Goal: Task Accomplishment & Management: Manage account settings

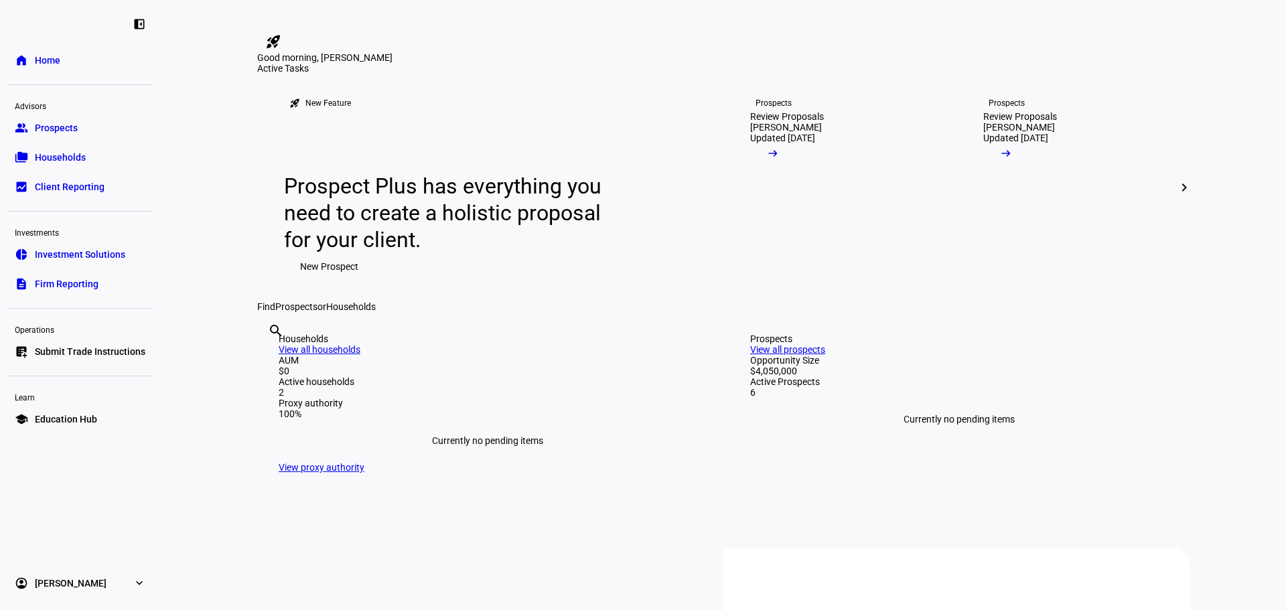
click at [56, 123] on span "Prospects" at bounding box center [56, 127] width 43 height 13
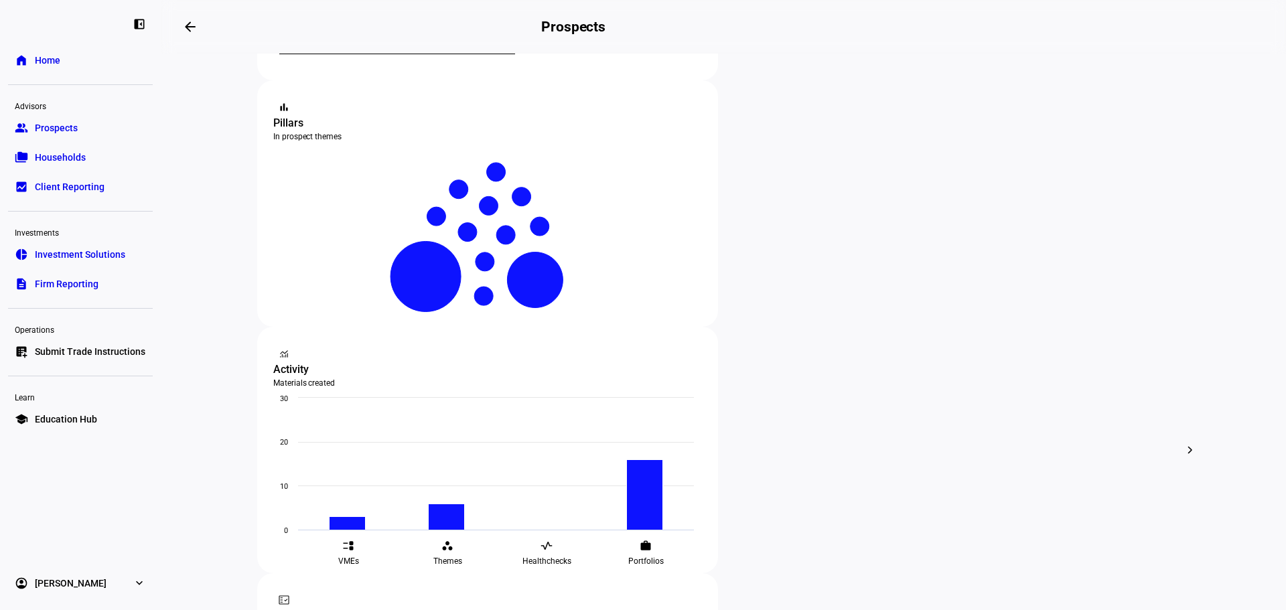
scroll to position [303, 0]
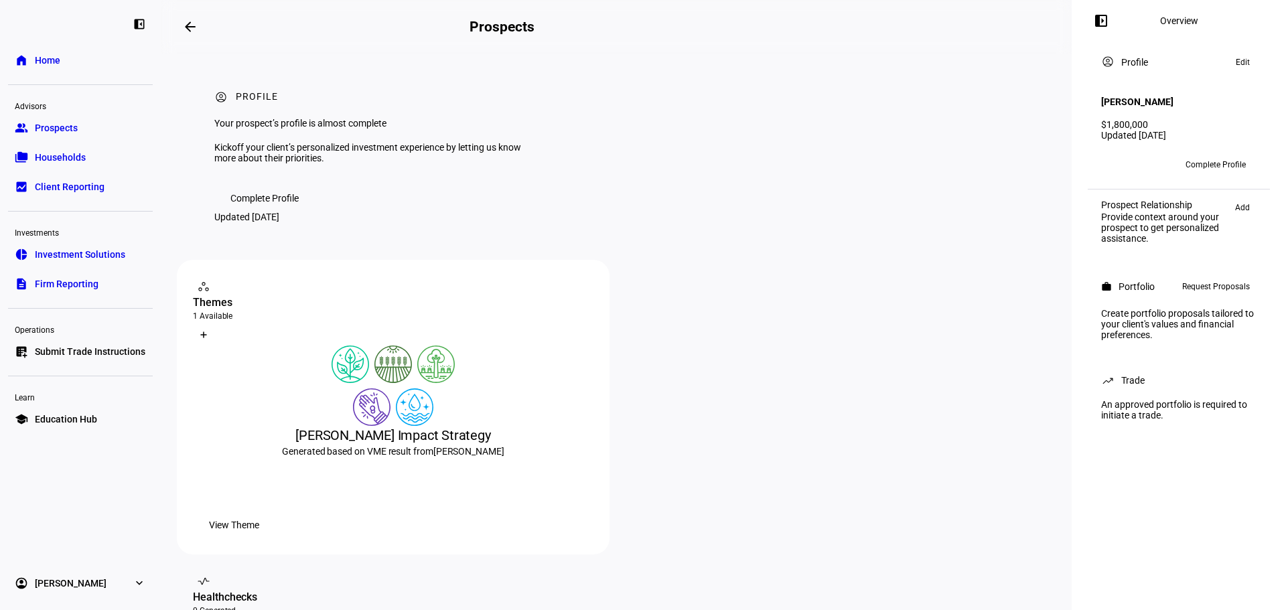
click at [1216, 285] on span "Request Proposals" at bounding box center [1216, 287] width 68 height 16
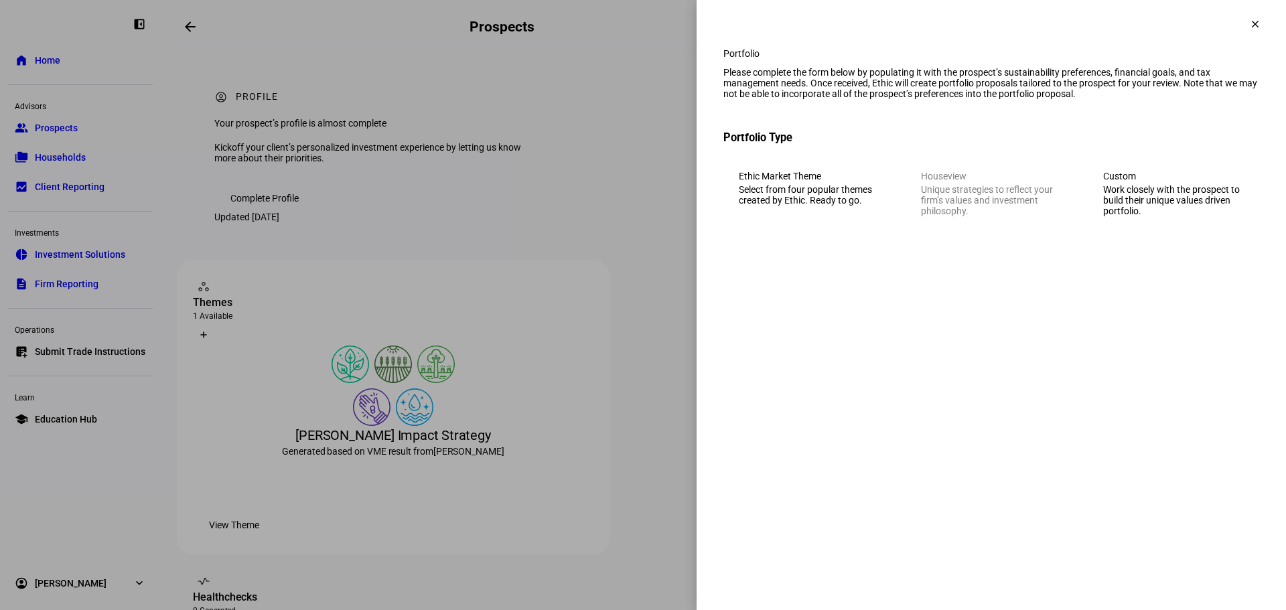
click at [1250, 23] on mat-icon "clear" at bounding box center [1255, 24] width 12 height 12
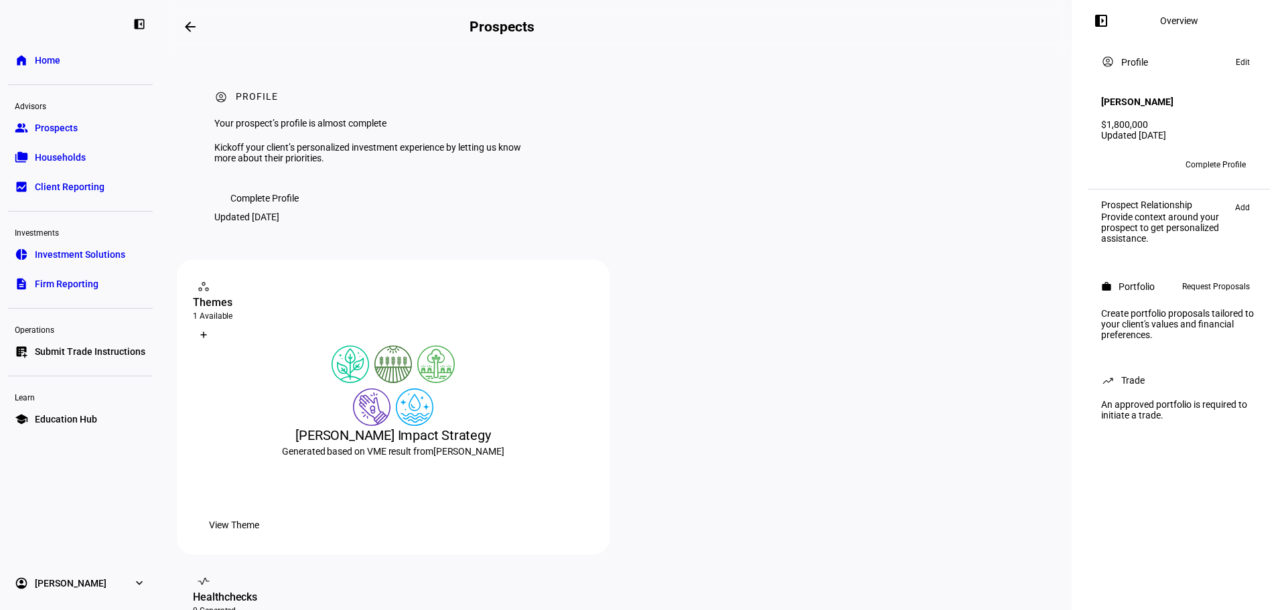
click at [267, 212] on span "Complete Profile" at bounding box center [264, 198] width 68 height 27
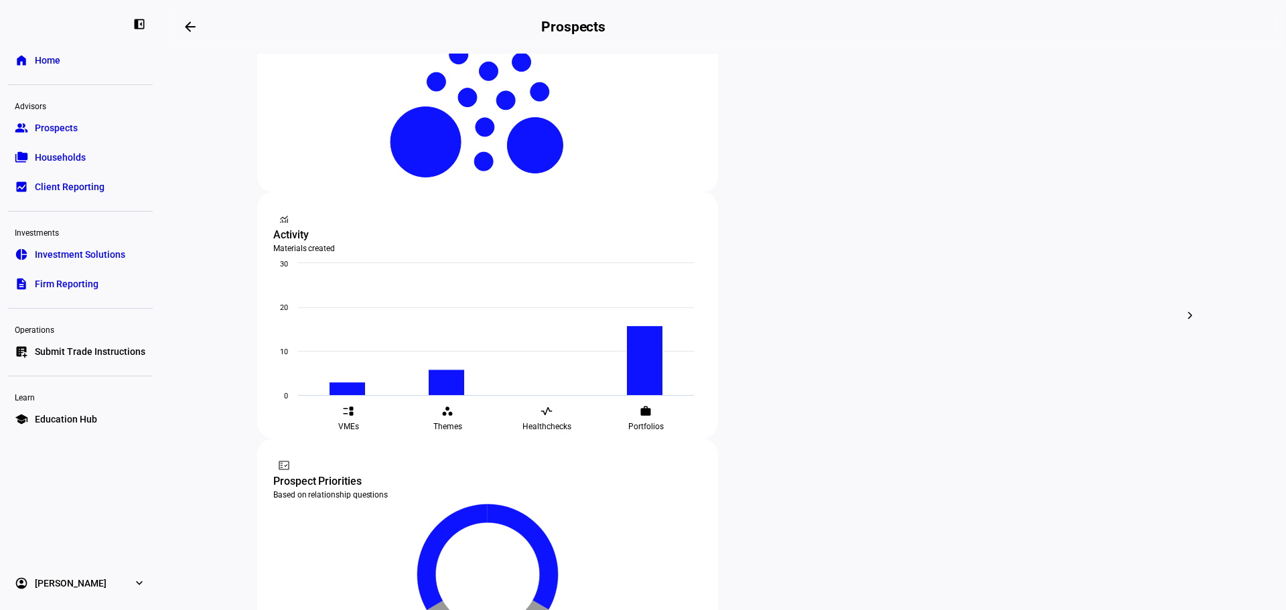
scroll to position [402, 0]
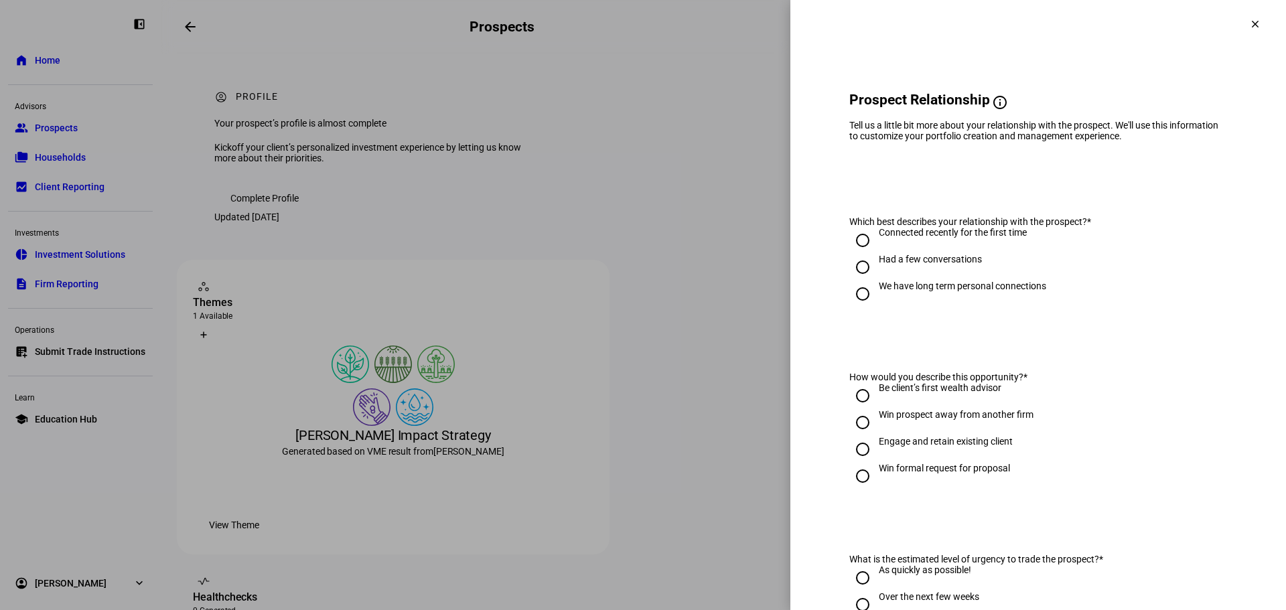
click at [1249, 20] on mat-icon "clear" at bounding box center [1255, 24] width 12 height 12
